Goal: Task Accomplishment & Management: Complete application form

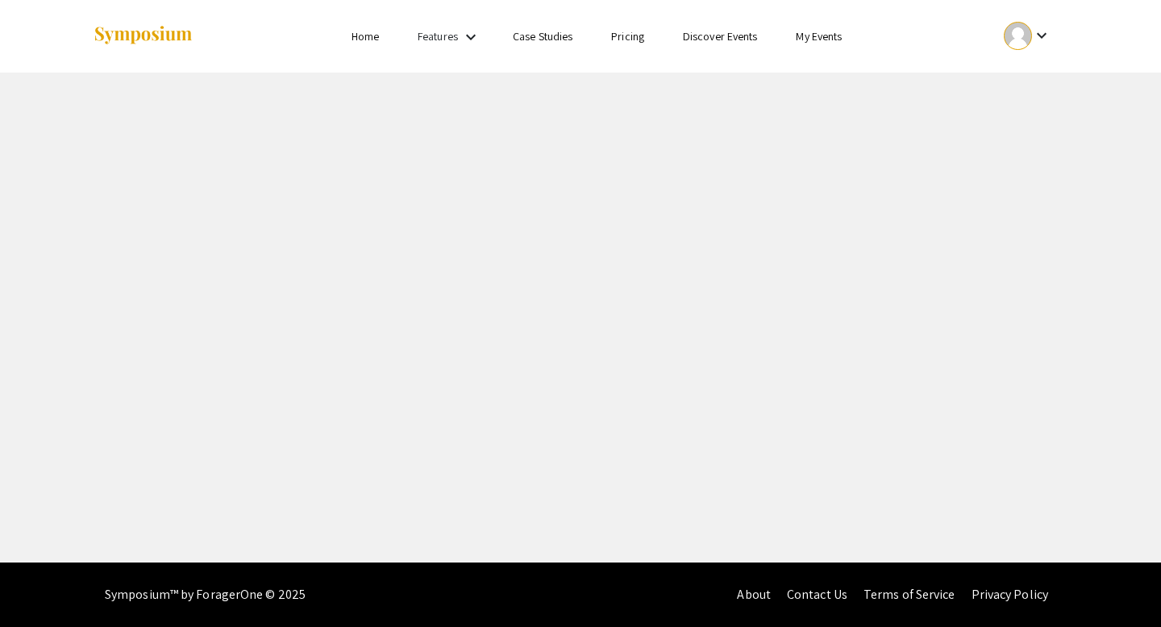
click at [367, 38] on link "Home" at bounding box center [364, 36] width 27 height 15
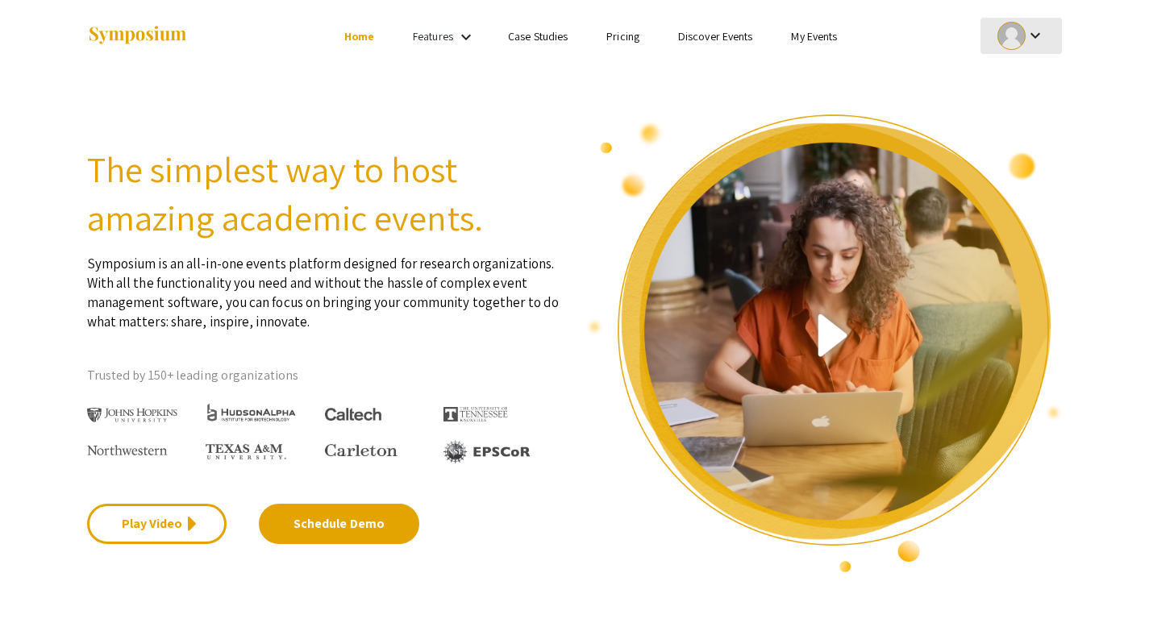
click at [1029, 30] on mat-icon "keyboard_arrow_down" at bounding box center [1034, 35] width 19 height 19
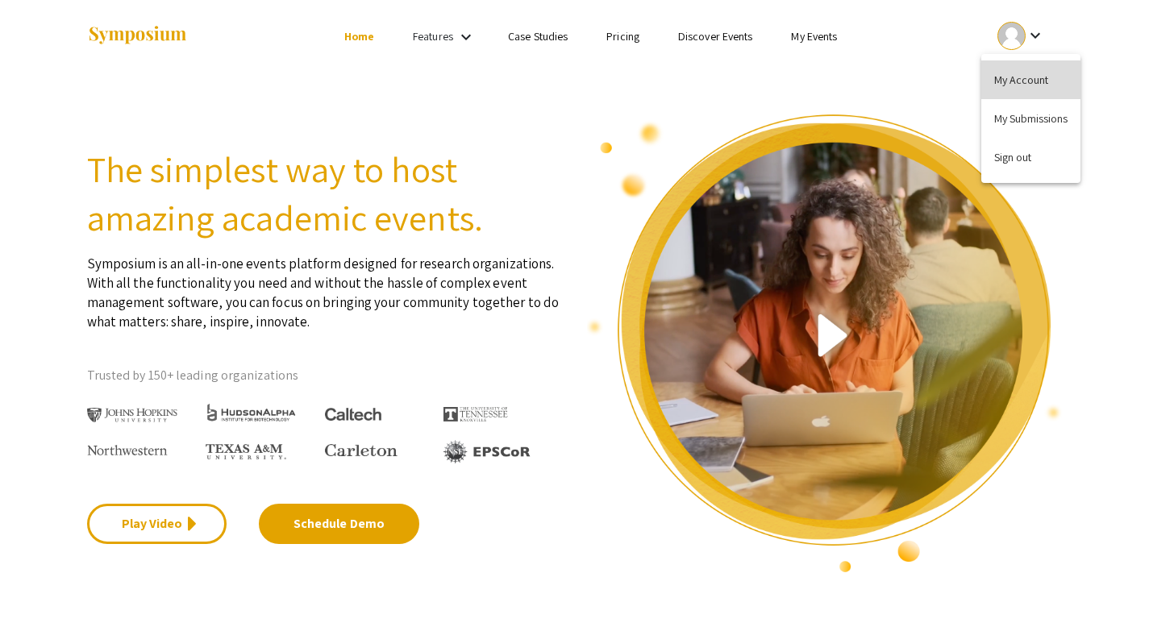
click at [1029, 89] on button "My Account" at bounding box center [1030, 79] width 99 height 39
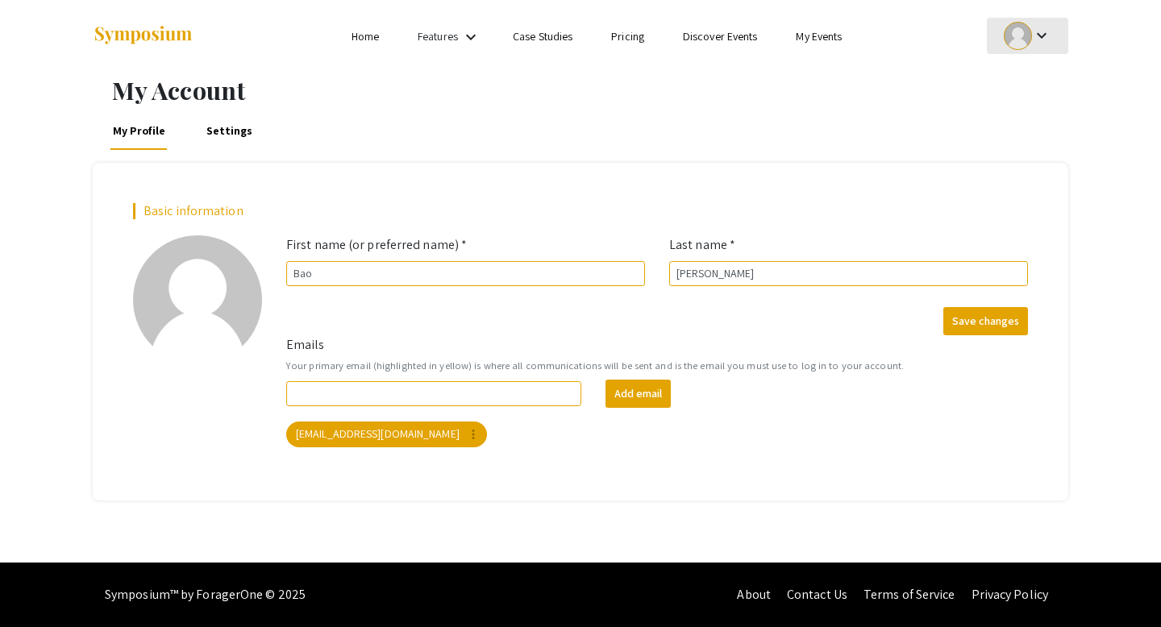
click at [1017, 32] on div at bounding box center [1018, 36] width 28 height 28
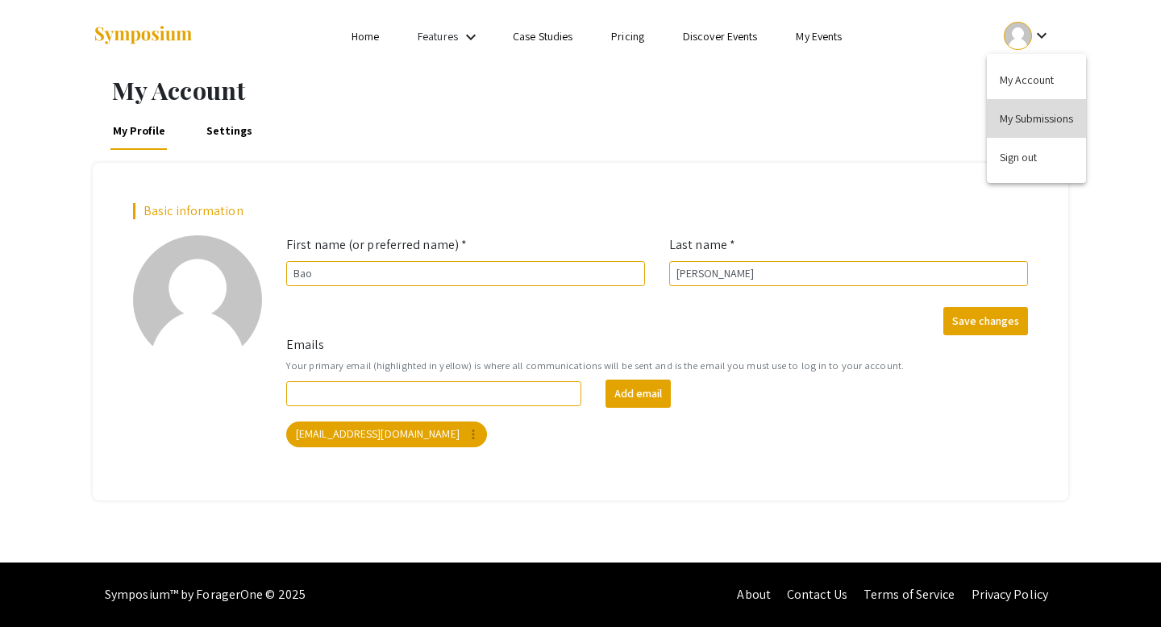
click at [1017, 110] on button "My Submissions" at bounding box center [1036, 118] width 99 height 39
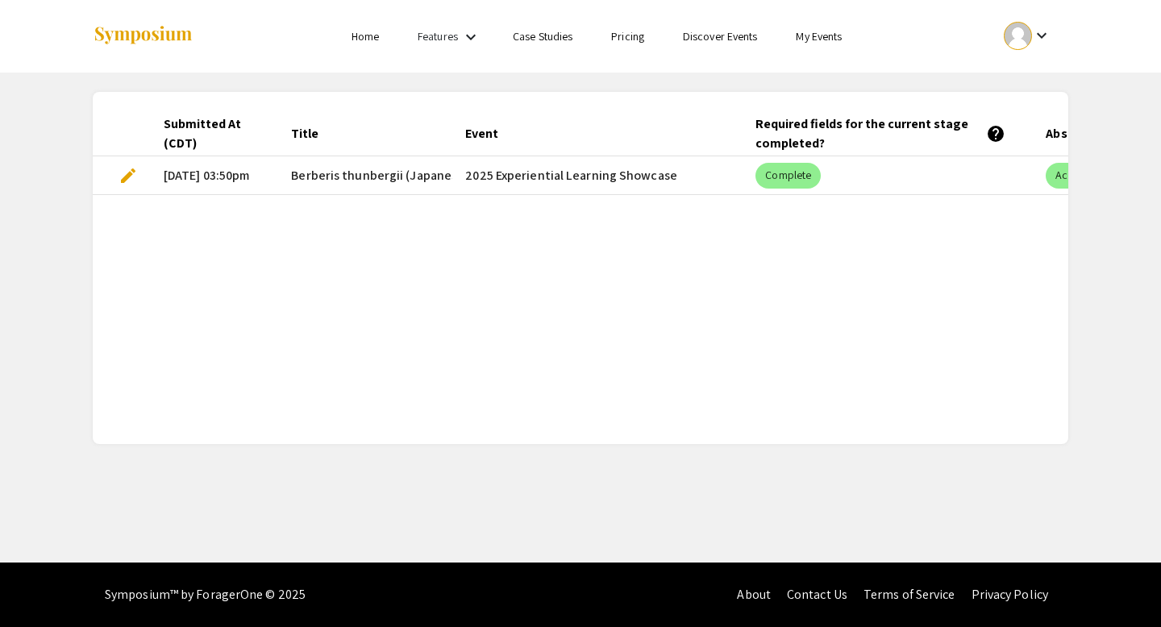
click at [335, 170] on span "Berberis thunbergii (Japanese barberry) Patterns In Relation To Land Use and Ju…" at bounding box center [701, 175] width 821 height 19
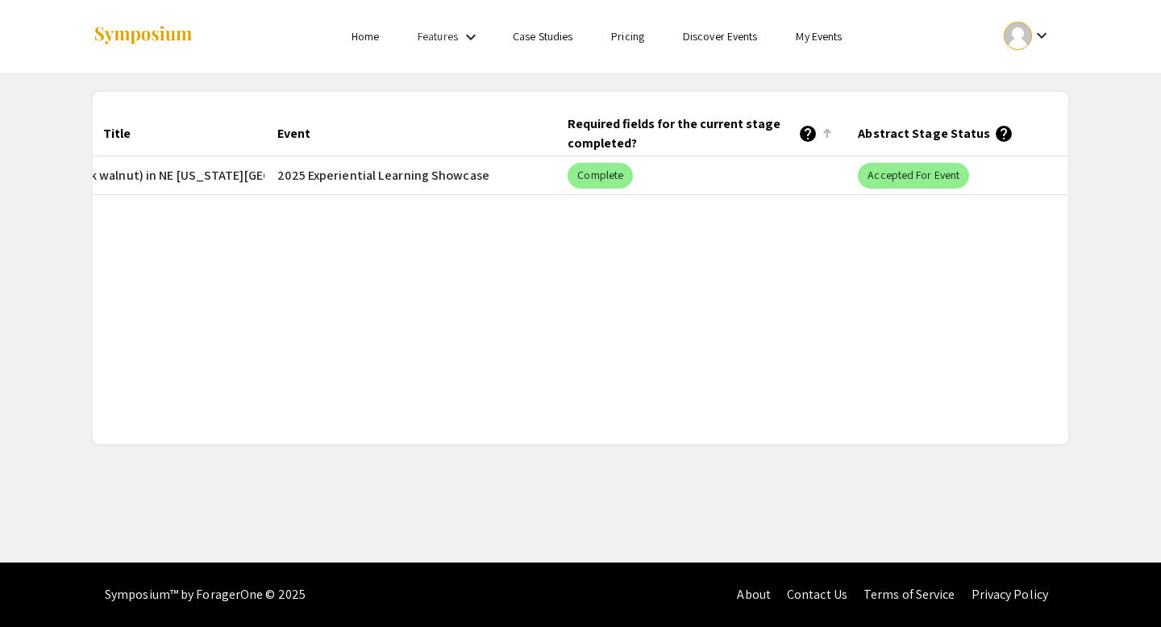
scroll to position [0, 255]
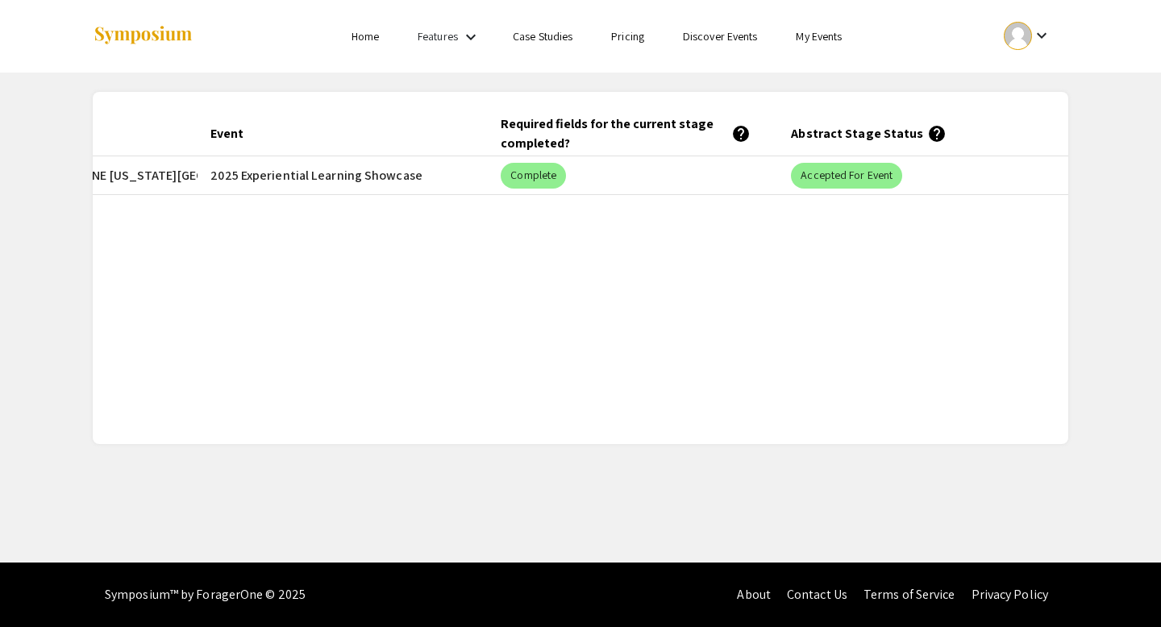
click at [843, 134] on mat-header-cell "Abstract Stage Status help" at bounding box center [923, 133] width 290 height 45
click at [526, 179] on mat-chip "Complete" at bounding box center [533, 176] width 65 height 26
click at [347, 176] on mat-cell "2025 Experiential Learning Showcase" at bounding box center [342, 175] width 290 height 39
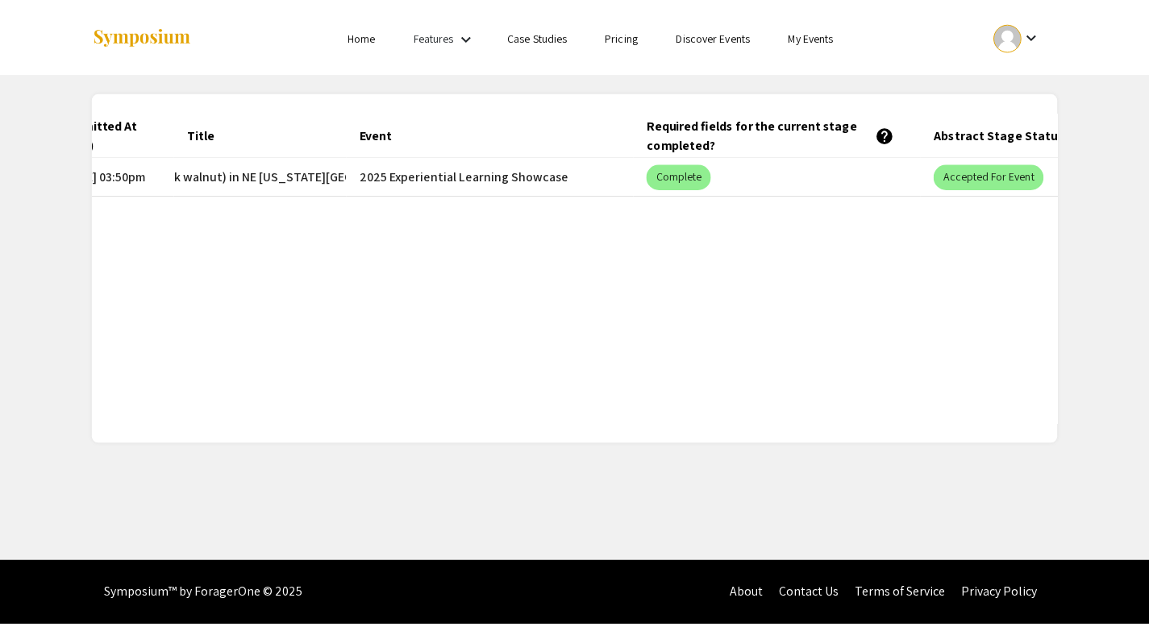
scroll to position [0, 0]
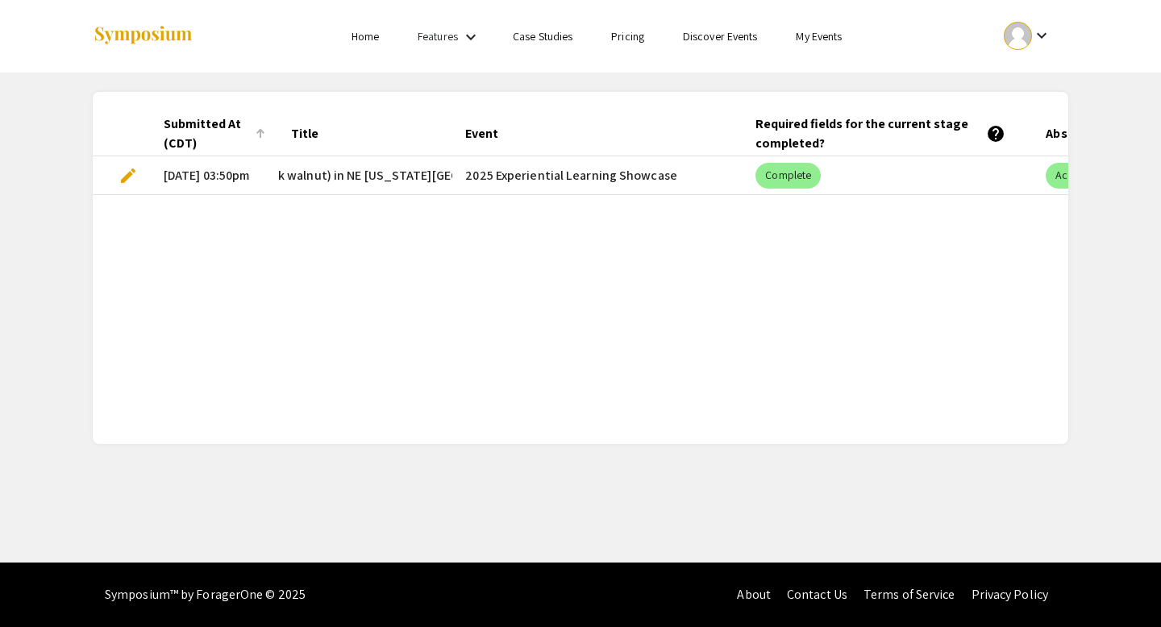
click at [201, 131] on div "Submitted At (CDT)" at bounding box center [207, 133] width 87 height 39
click at [136, 168] on span "edit" at bounding box center [127, 175] width 19 height 19
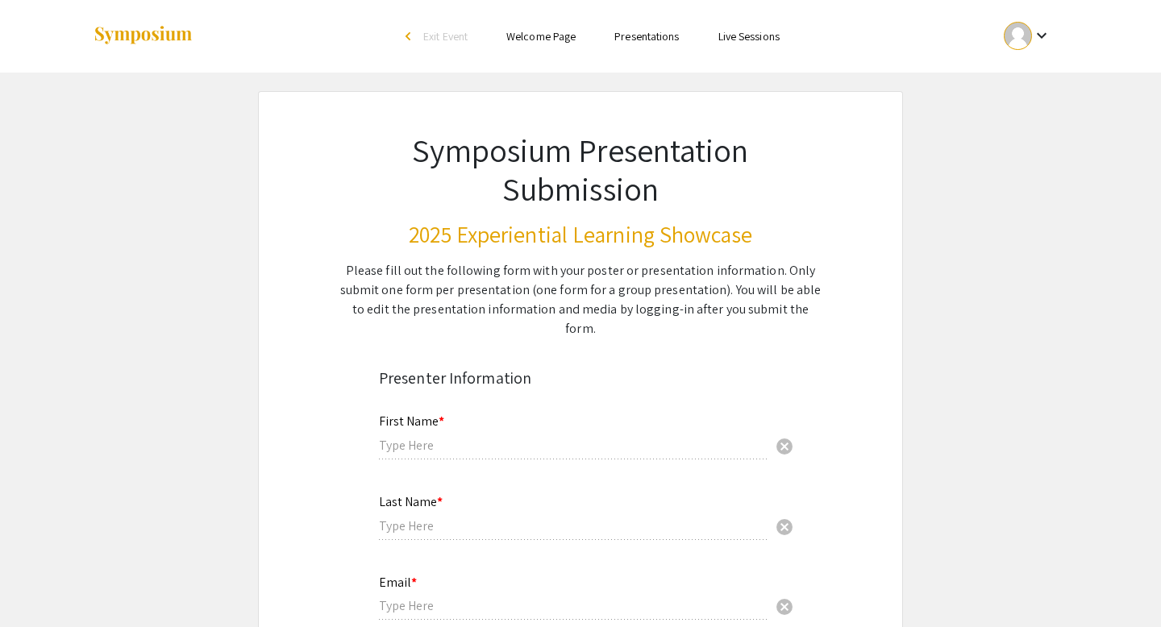
type input "Bao"
type input "[PERSON_NAME]"
type input "[EMAIL_ADDRESS][DOMAIN_NAME]"
radio input "true"
type input "Biology"
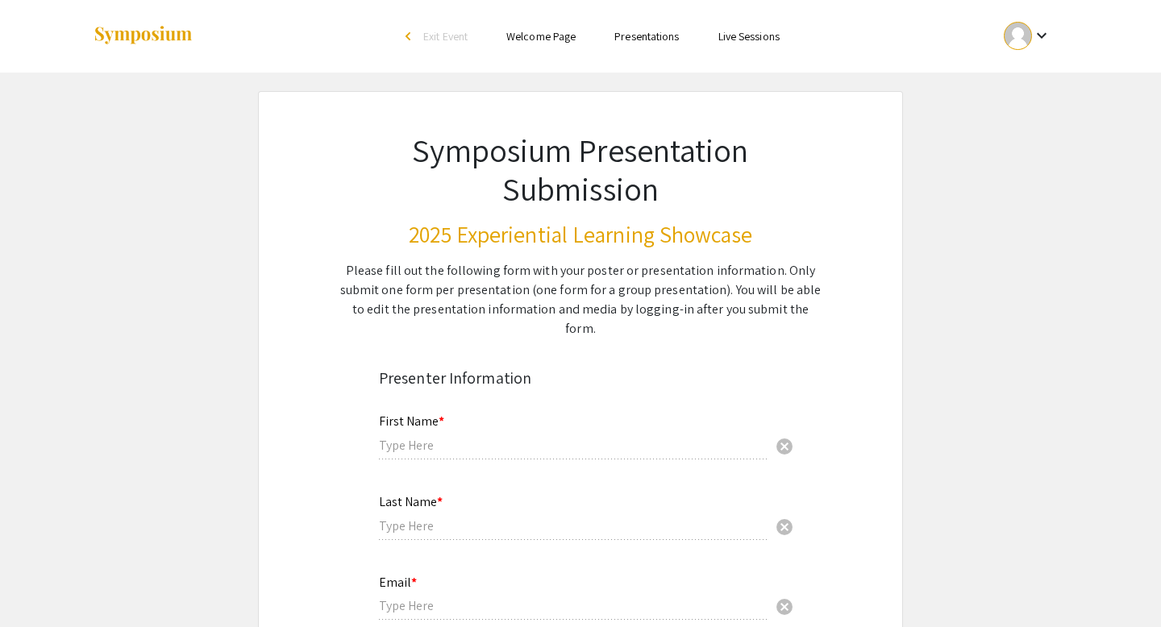
radio input "true"
type input "[PERSON_NAME]"
radio input "true"
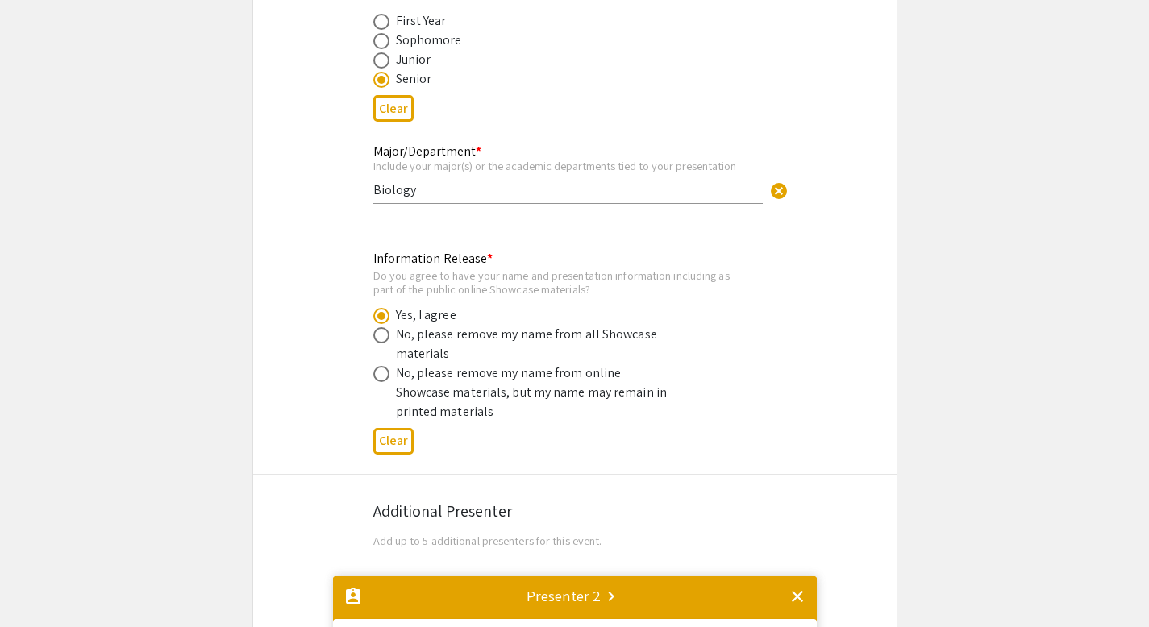
type input "0"
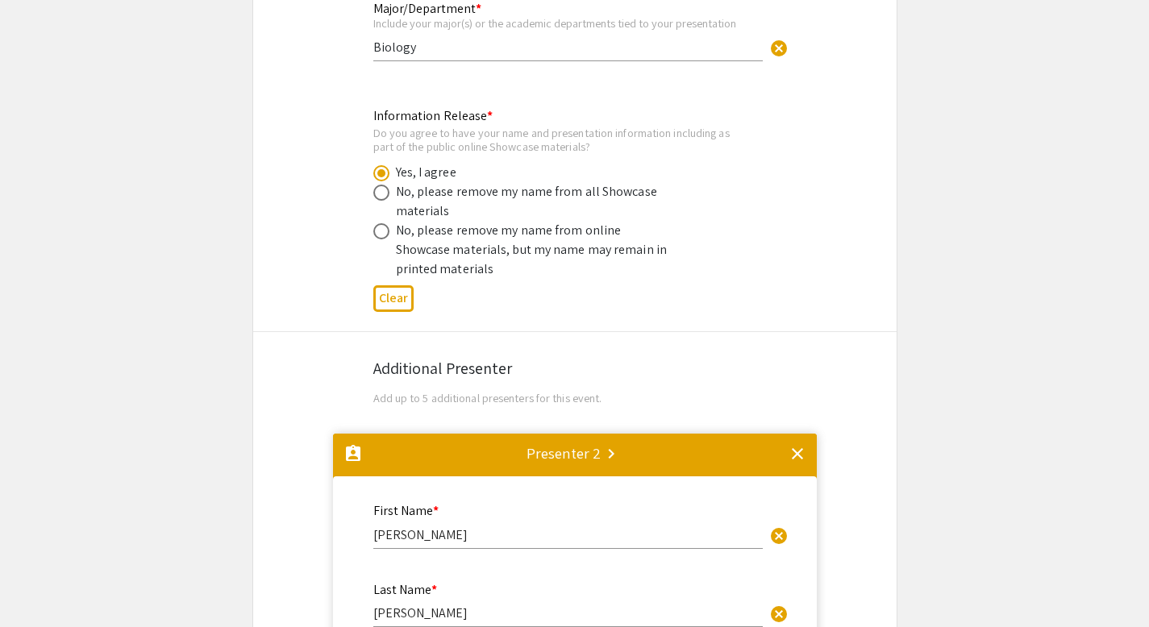
select select "custom"
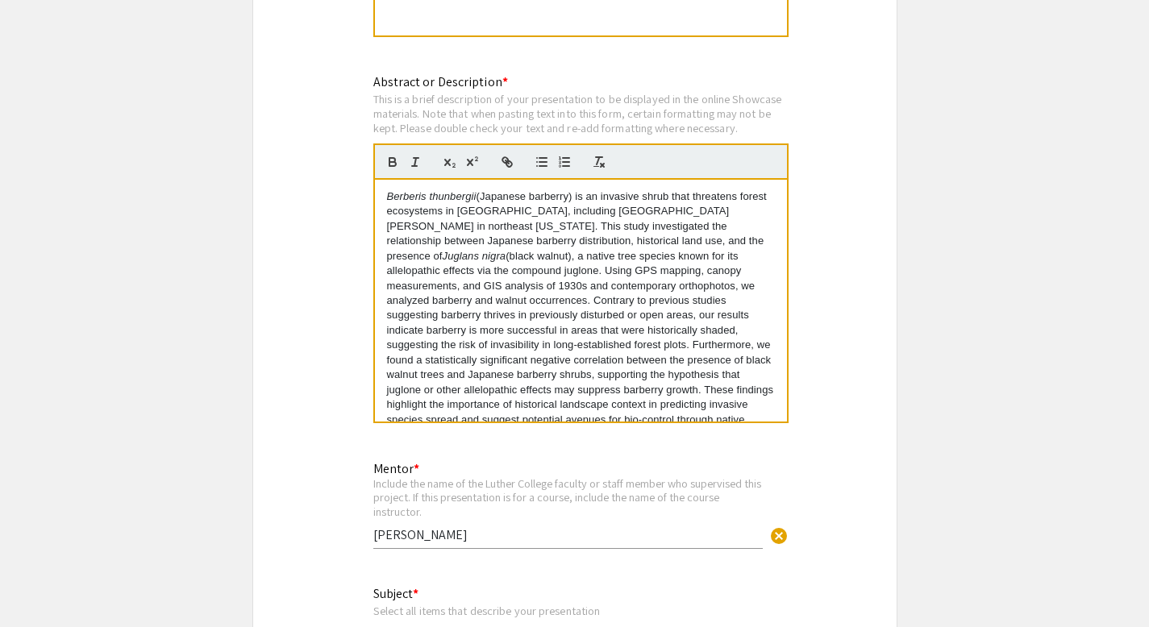
type input "1"
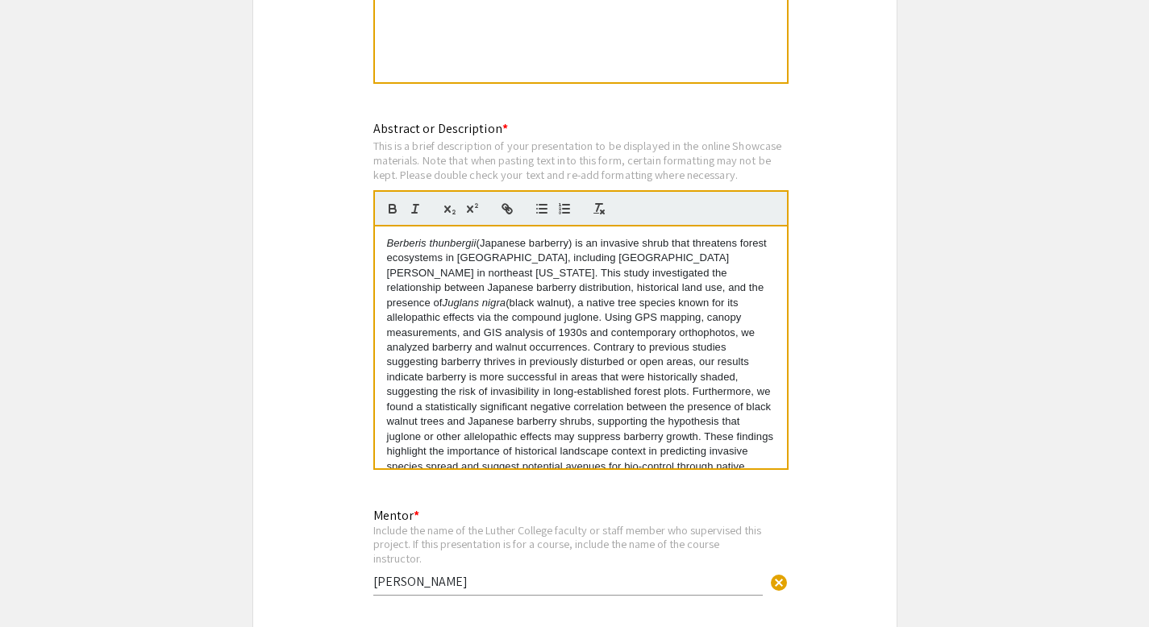
scroll to position [2364, 0]
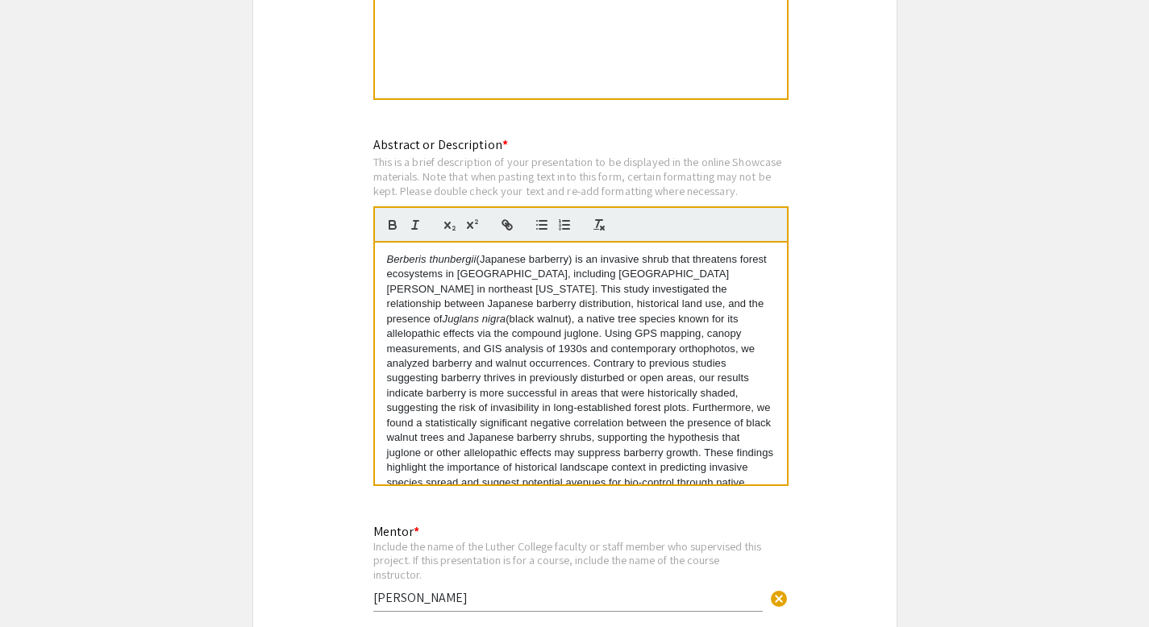
click at [524, 322] on p "Berberis thunbergii (Japanese barberry) is an invasive shrub that threatens for…" at bounding box center [581, 378] width 388 height 253
select select "auto"
copy p "Berberis thunbergii (Japanese barberry) is an invasive shrub that threatens for…"
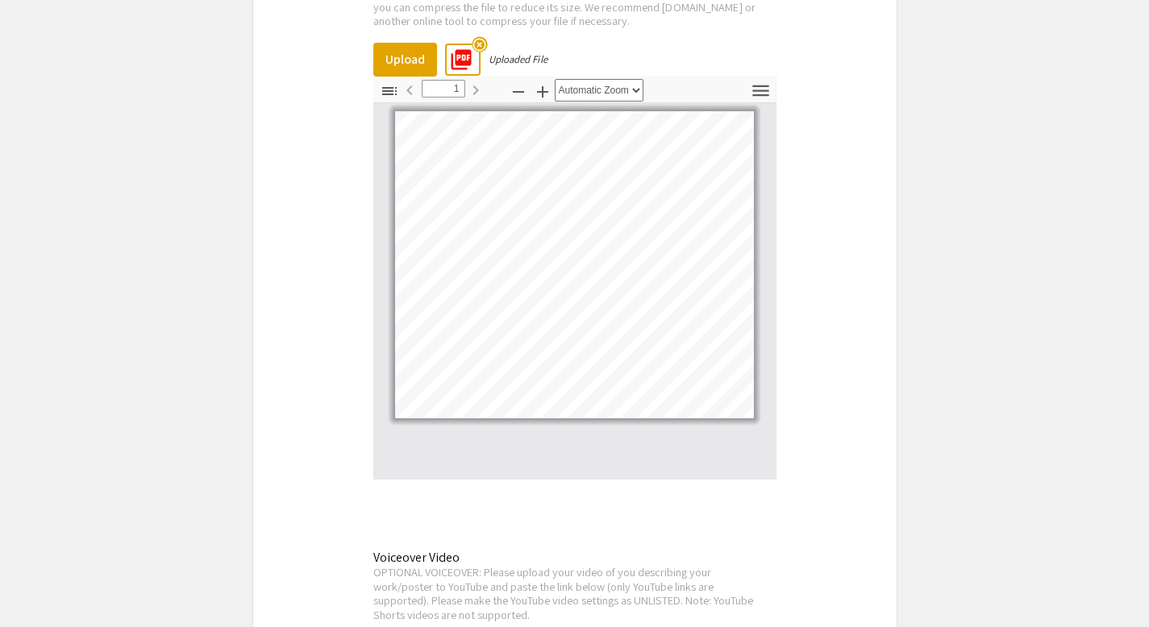
scroll to position [5078, 0]
